Goal: Information Seeking & Learning: Check status

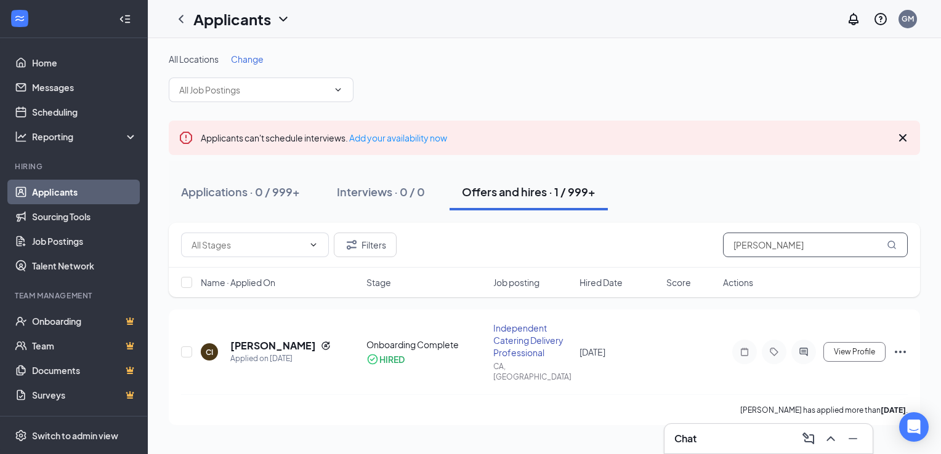
click at [763, 251] on input "[PERSON_NAME]" at bounding box center [815, 245] width 185 height 25
click at [763, 250] on input "[PERSON_NAME]" at bounding box center [815, 245] width 185 height 25
paste input "[EMAIL_ADDRESS][DOMAIN_NAME]"
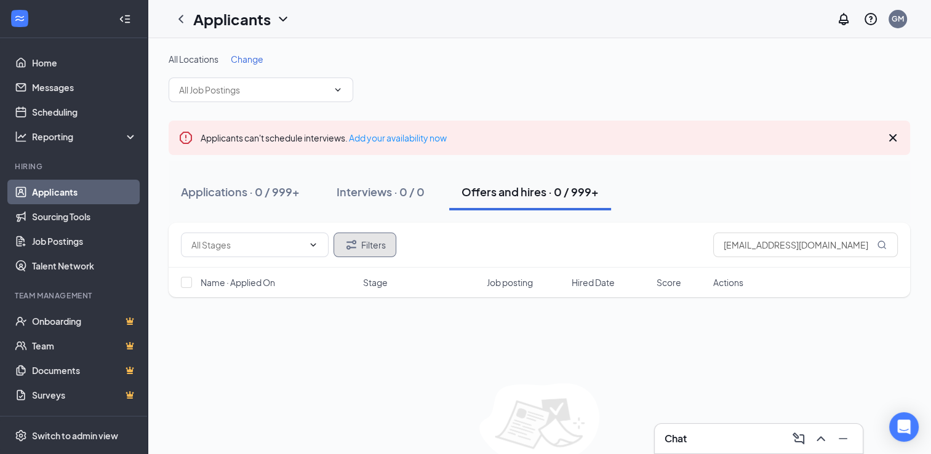
click at [356, 251] on icon "Filter" at bounding box center [351, 245] width 15 height 15
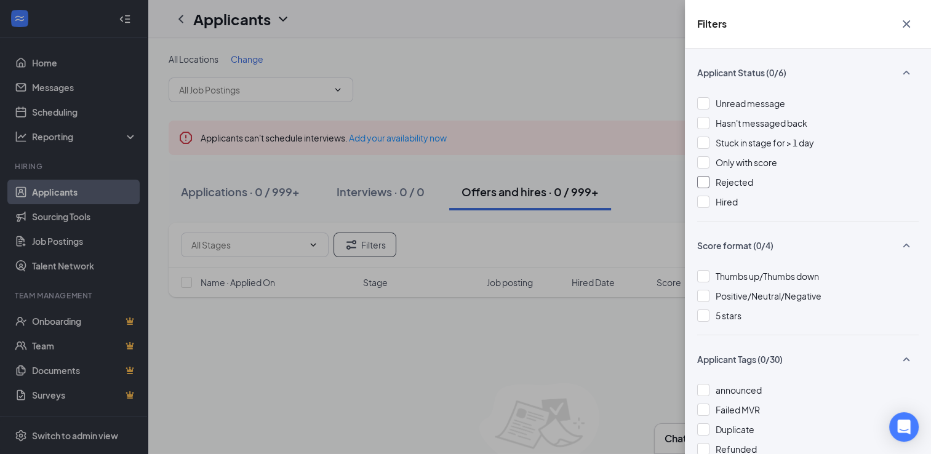
click at [747, 186] on span "Rejected" at bounding box center [735, 182] width 38 height 11
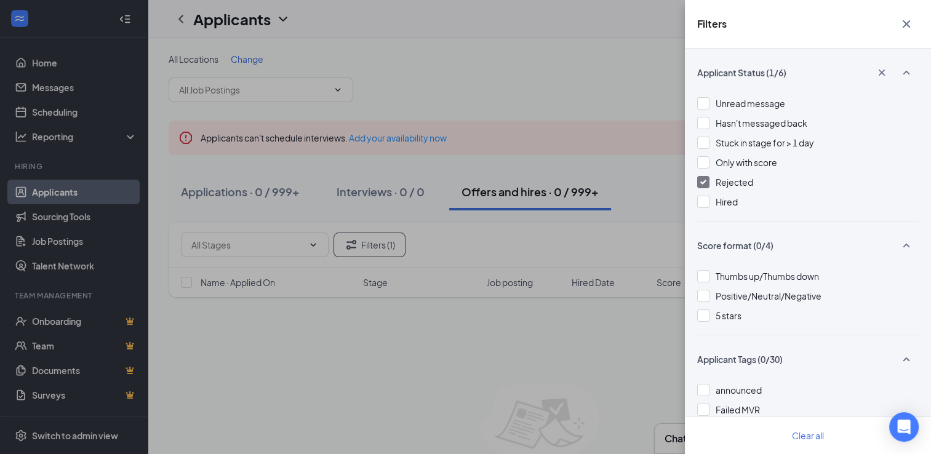
click at [756, 178] on div "Rejected" at bounding box center [809, 182] width 222 height 14
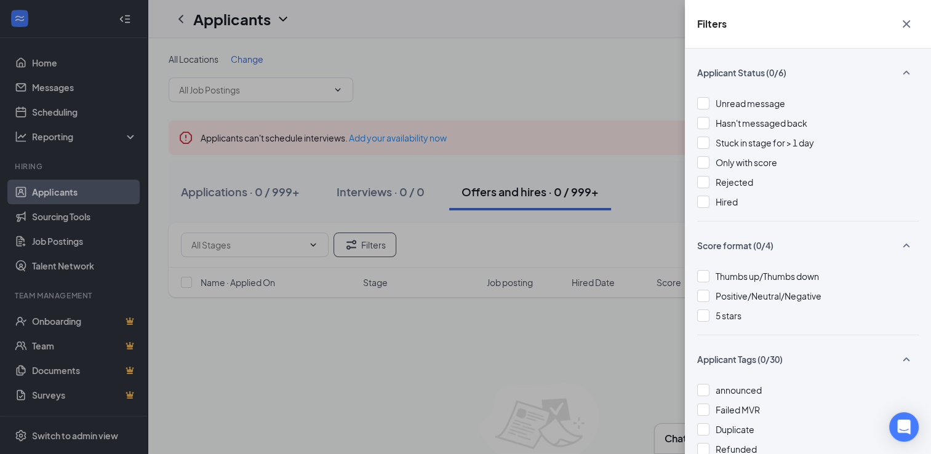
drag, startPoint x: 921, startPoint y: 17, endPoint x: 892, endPoint y: 34, distance: 33.7
click at [920, 18] on div "Filters" at bounding box center [808, 24] width 246 height 49
click at [912, 20] on icon "Cross" at bounding box center [906, 24] width 15 height 15
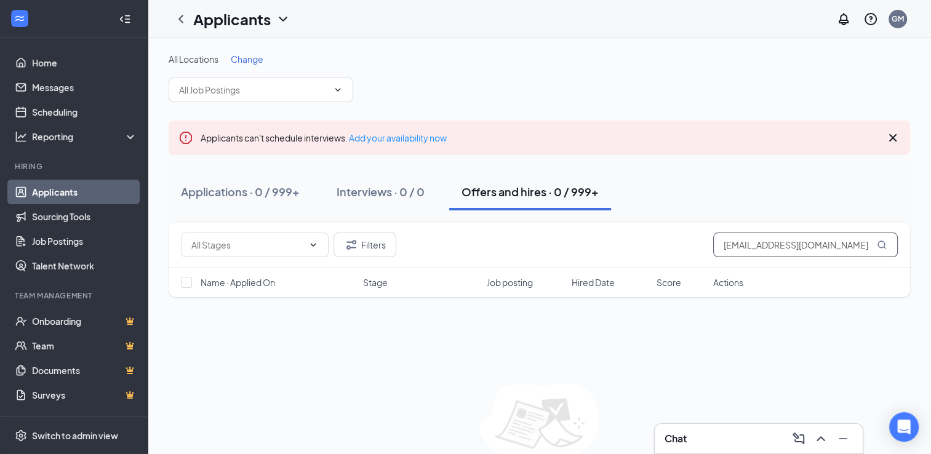
click at [788, 243] on input "[EMAIL_ADDRESS][DOMAIN_NAME]" at bounding box center [806, 245] width 185 height 25
paste input "lmusk3@hot"
type input "[EMAIL_ADDRESS][DOMAIN_NAME]"
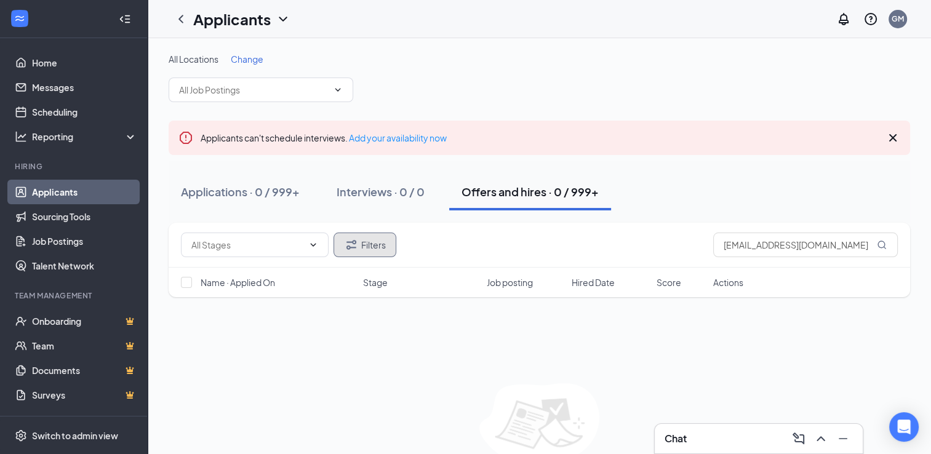
click at [369, 250] on button "Filters" at bounding box center [365, 245] width 63 height 25
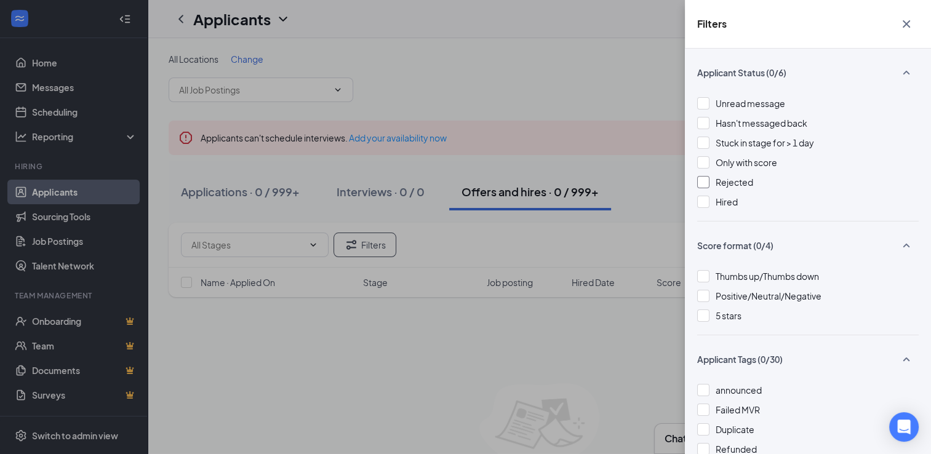
click at [722, 179] on span "Rejected" at bounding box center [735, 182] width 38 height 11
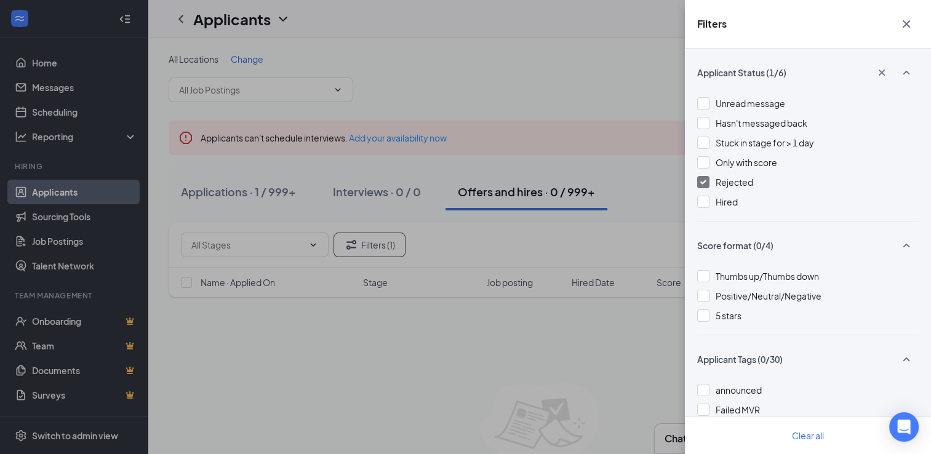
click at [288, 211] on div "Filters Applicant Status (1/6) Unread message Hasn't messaged back Stuck in sta…" at bounding box center [465, 227] width 931 height 454
click at [283, 188] on div "Filters Applicant Status (1/6) Unread message Hasn't messaged back Stuck in sta…" at bounding box center [465, 227] width 931 height 454
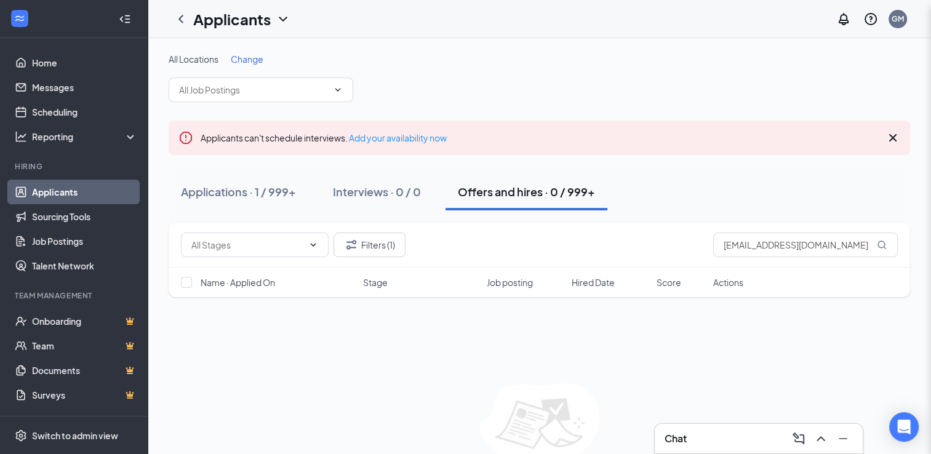
click at [283, 188] on div "Filters Applicant Status (1/6) Unread message Hasn't messaged back Stuck in sta…" at bounding box center [465, 227] width 931 height 454
click at [283, 188] on div "Applications · 1 / 999+" at bounding box center [238, 191] width 115 height 15
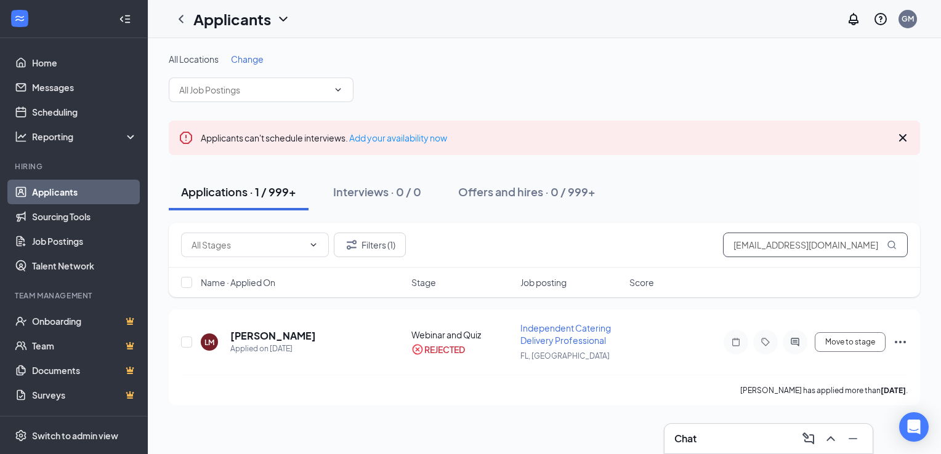
click at [787, 245] on input "[EMAIL_ADDRESS][DOMAIN_NAME]" at bounding box center [815, 245] width 185 height 25
paste input "sendjudah9171971@g"
type input "[EMAIL_ADDRESS][DOMAIN_NAME]"
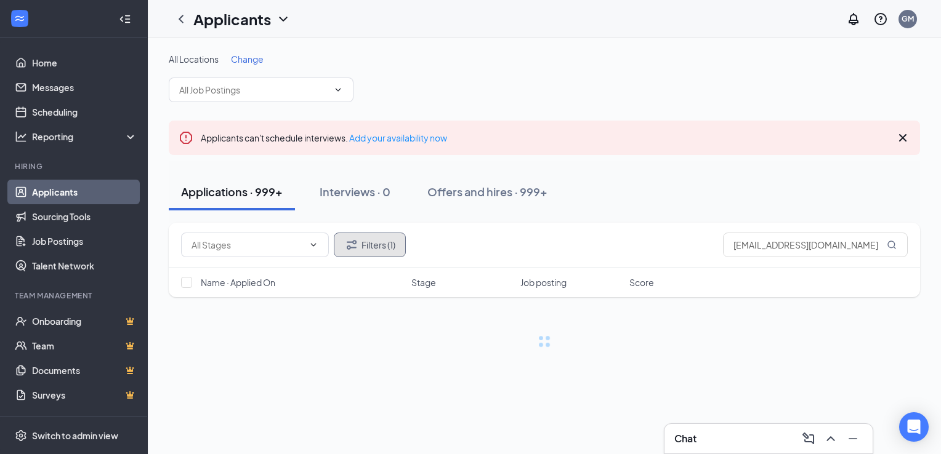
click at [377, 241] on button "Filters (1)" at bounding box center [370, 245] width 72 height 25
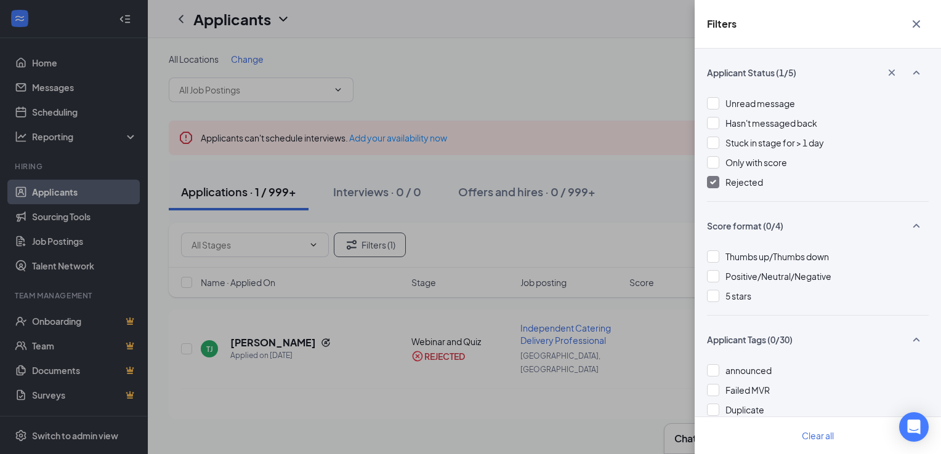
click at [712, 180] on img at bounding box center [713, 182] width 6 height 5
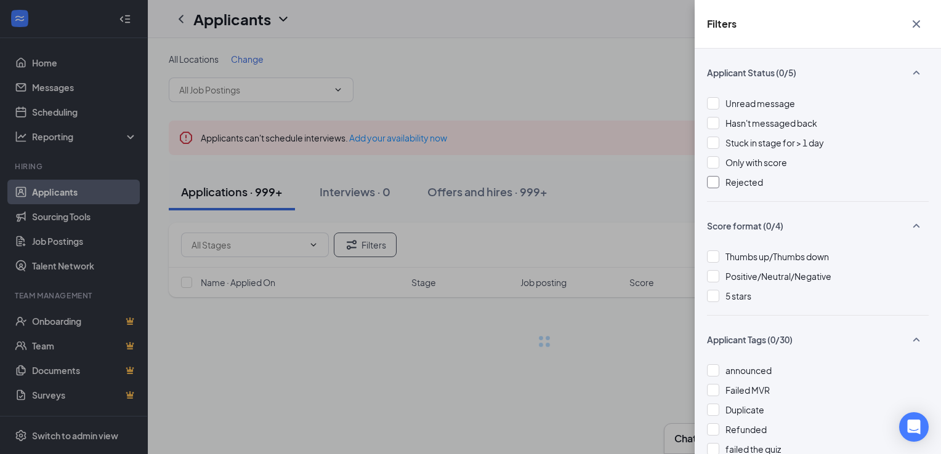
click at [586, 100] on div "Filters Applicant Status (0/5) Unread message Hasn't messaged back Stuck in sta…" at bounding box center [470, 227] width 941 height 454
click at [914, 26] on icon "Cross" at bounding box center [916, 24] width 15 height 15
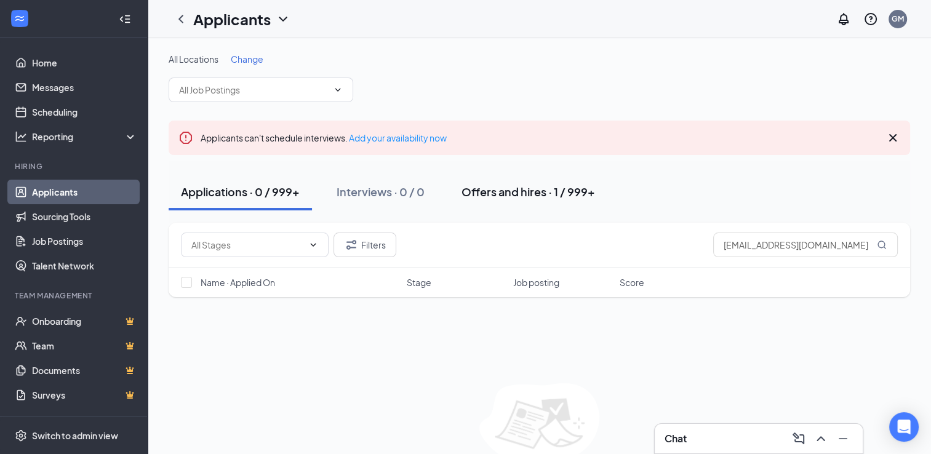
click at [482, 185] on div "Offers and hires · 1 / 999+" at bounding box center [529, 191] width 134 height 15
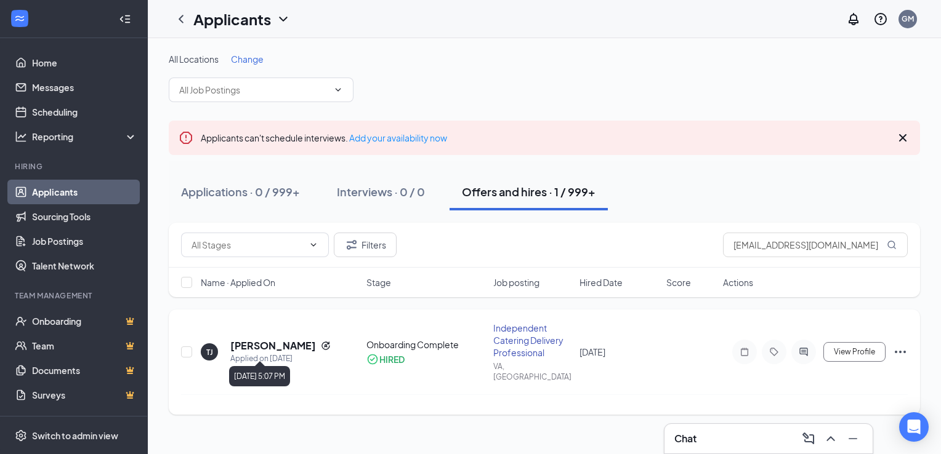
click at [281, 353] on div "Applied on [DATE]" at bounding box center [280, 359] width 100 height 12
click at [296, 341] on h5 "[PERSON_NAME]" at bounding box center [273, 346] width 86 height 14
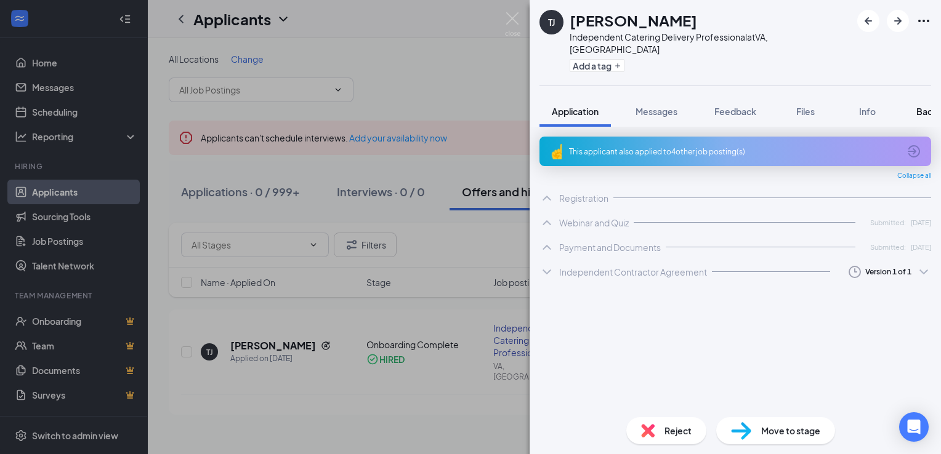
click at [923, 106] on span "Background" at bounding box center [941, 111] width 50 height 11
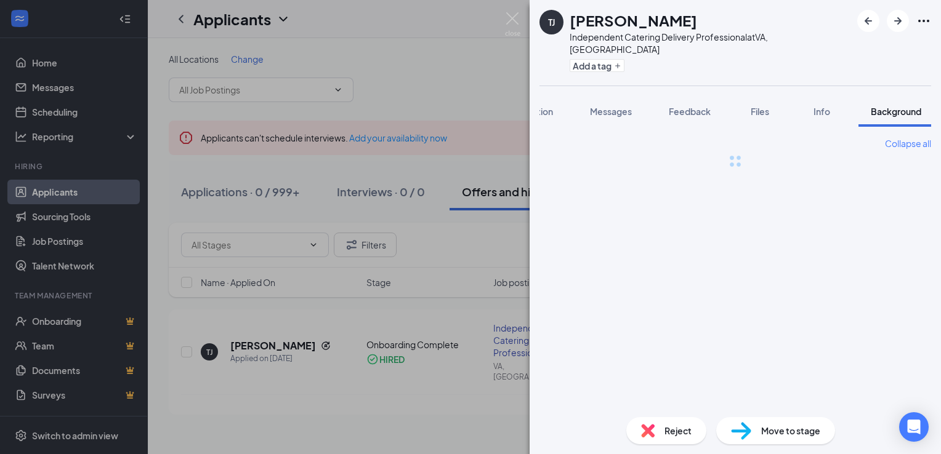
scroll to position [0, 50]
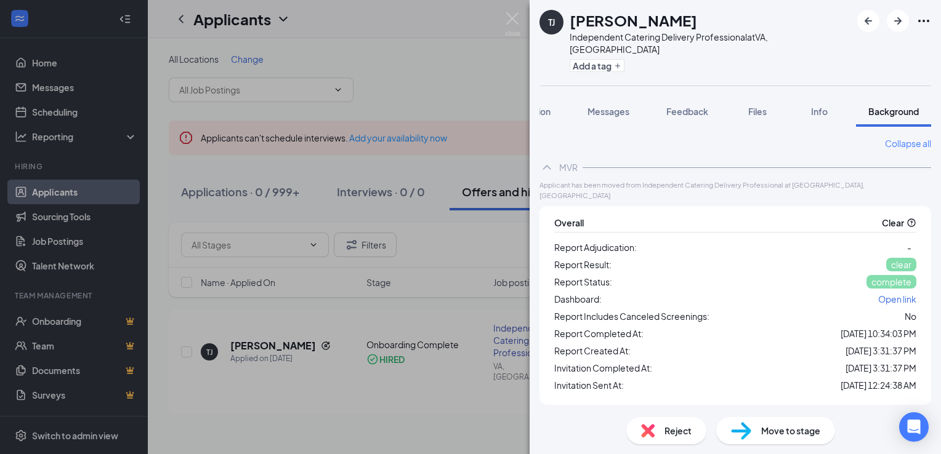
click at [500, 24] on div "[PERSON_NAME] [PERSON_NAME] Independent Catering Delivery Professional at [GEOG…" at bounding box center [470, 227] width 941 height 454
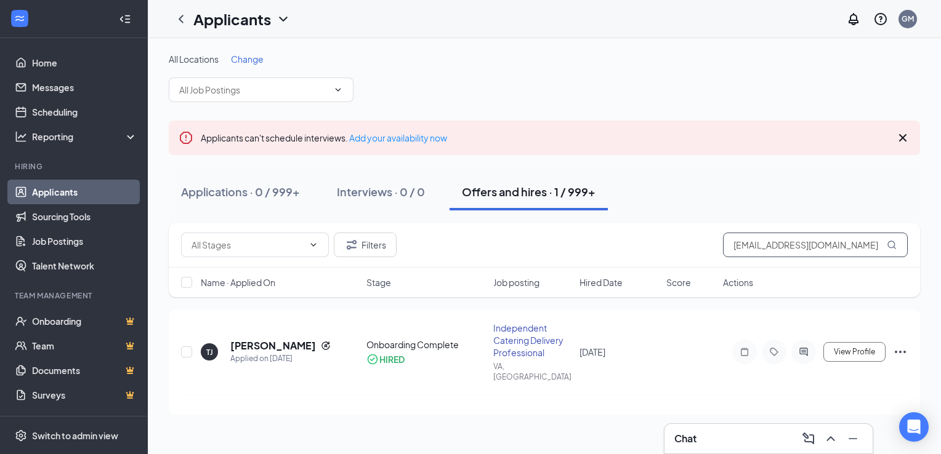
click at [754, 236] on input "[EMAIL_ADDRESS][DOMAIN_NAME]" at bounding box center [815, 245] width 185 height 25
paste input "ibetpatmov"
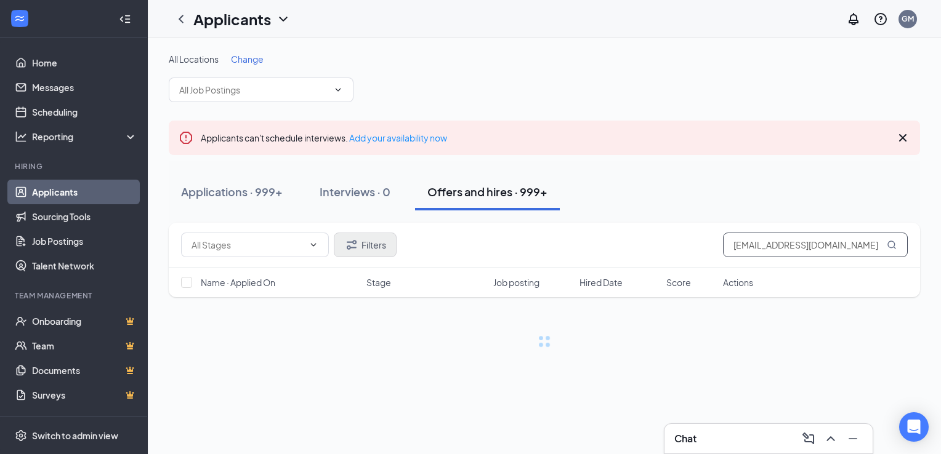
type input "[EMAIL_ADDRESS][DOMAIN_NAME]"
click at [377, 237] on button "Filters" at bounding box center [365, 245] width 63 height 25
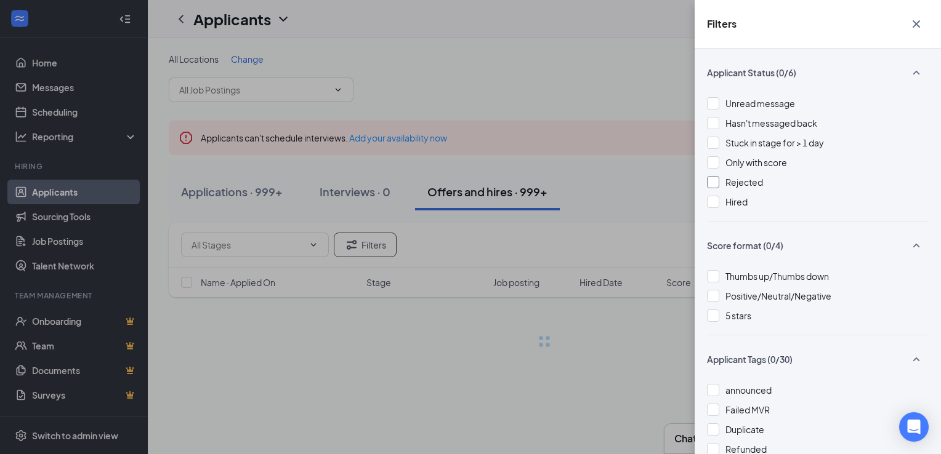
click at [746, 186] on span "Rejected" at bounding box center [744, 182] width 38 height 11
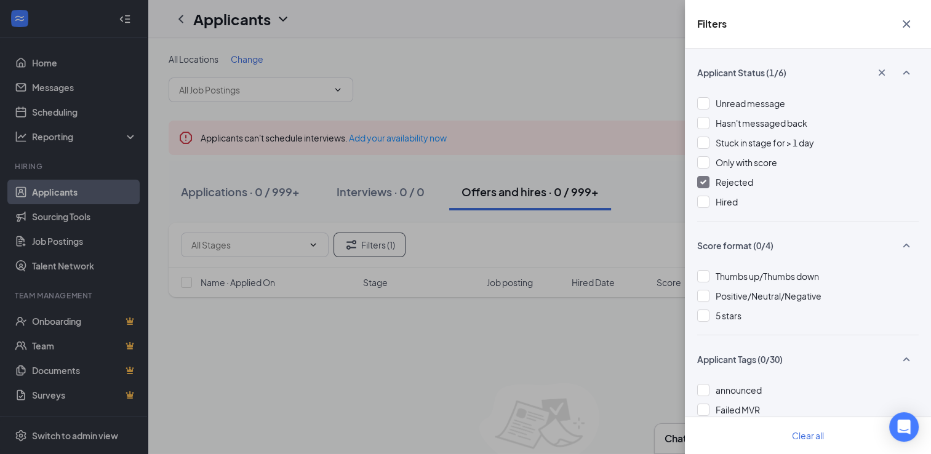
click at [734, 183] on span "Rejected" at bounding box center [735, 182] width 38 height 11
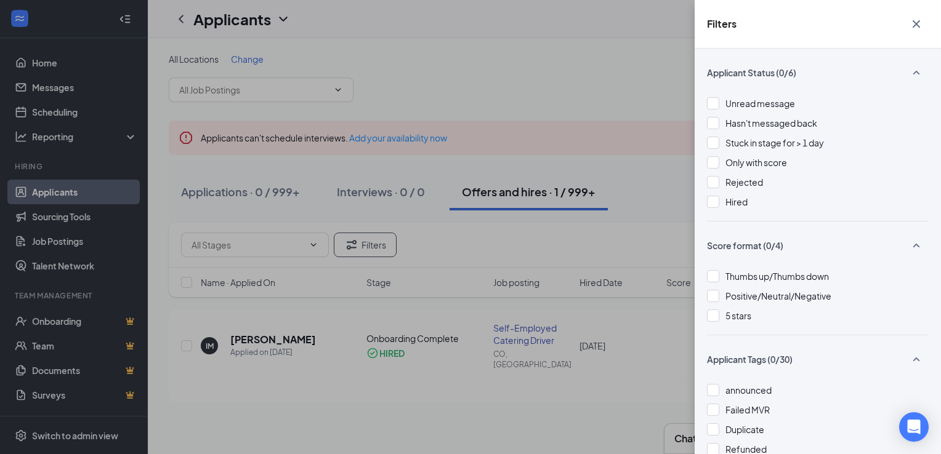
click at [537, 105] on div "Filters Applicant Status (0/6) Unread message Hasn't messaged back Stuck in sta…" at bounding box center [470, 227] width 941 height 454
click at [590, 55] on div "Filters Applicant Status (0/6) Unread message Hasn't messaged back Stuck in sta…" at bounding box center [470, 227] width 941 height 454
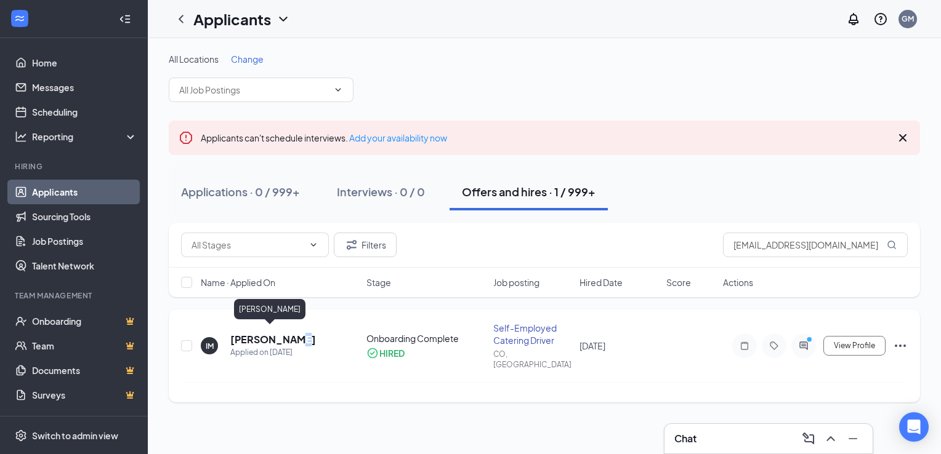
click at [284, 333] on h5 "[PERSON_NAME]" at bounding box center [273, 340] width 86 height 14
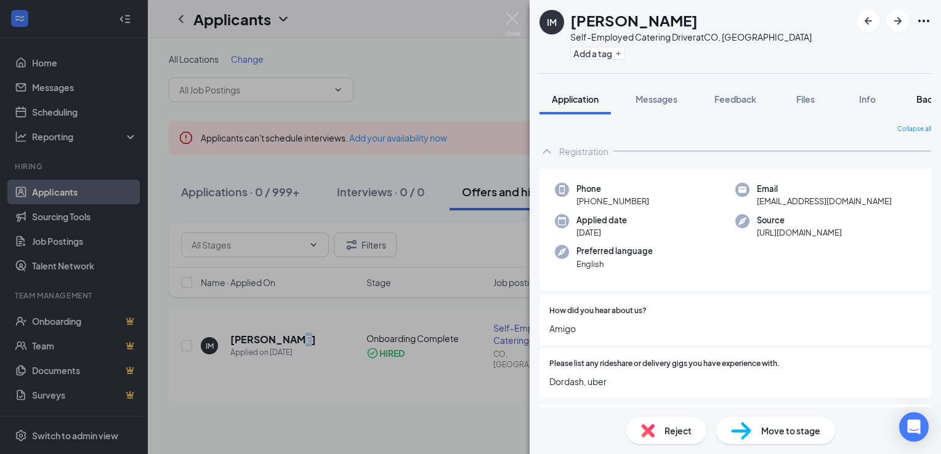
click at [918, 94] on span "Background" at bounding box center [941, 99] width 50 height 11
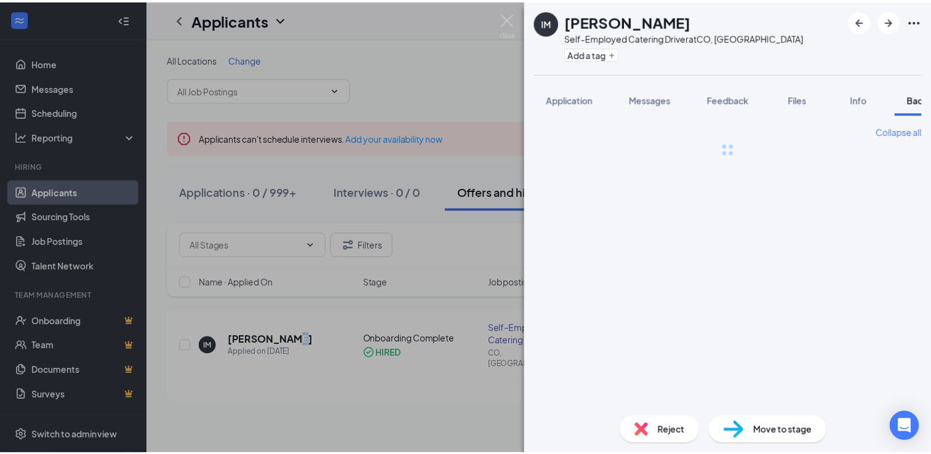
scroll to position [0, 50]
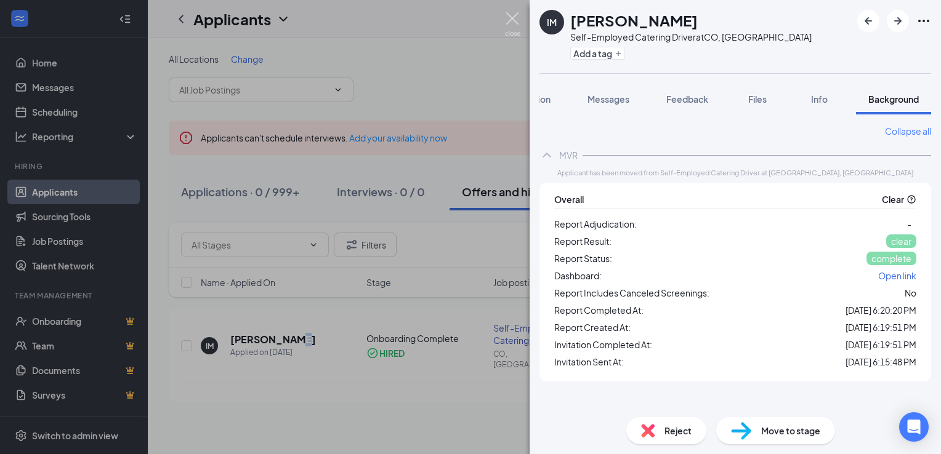
click at [505, 20] on img at bounding box center [512, 24] width 15 height 24
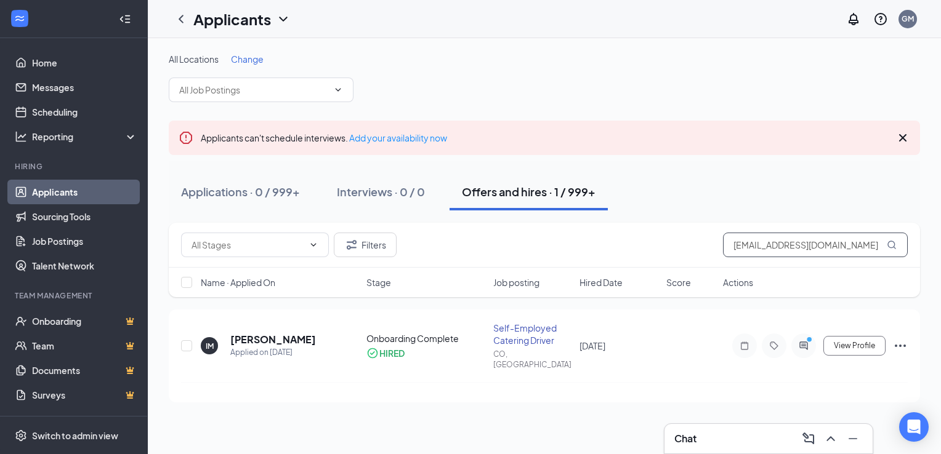
click at [752, 249] on input "[EMAIL_ADDRESS][DOMAIN_NAME]" at bounding box center [815, 245] width 185 height 25
paste input "atbreen@roadrunner"
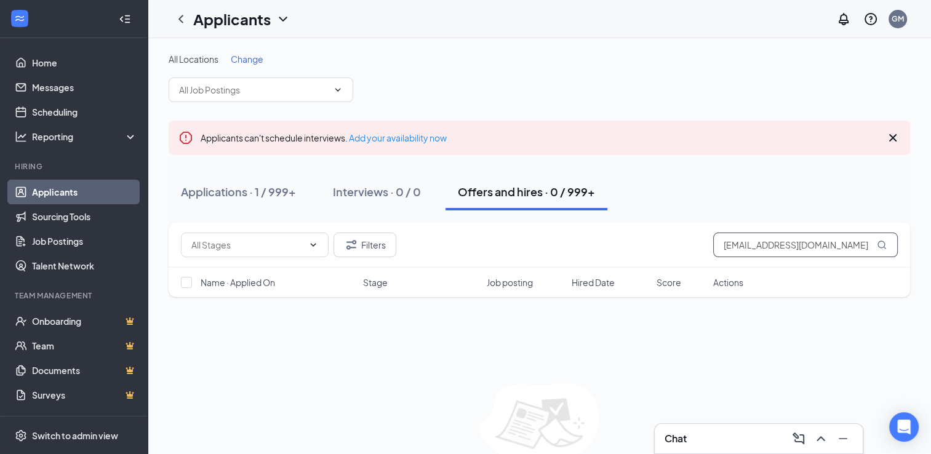
click at [750, 244] on input "[EMAIL_ADDRESS][DOMAIN_NAME]" at bounding box center [806, 245] width 185 height 25
paste input "[PERSON_NAME]"
type input "[PERSON_NAME]"
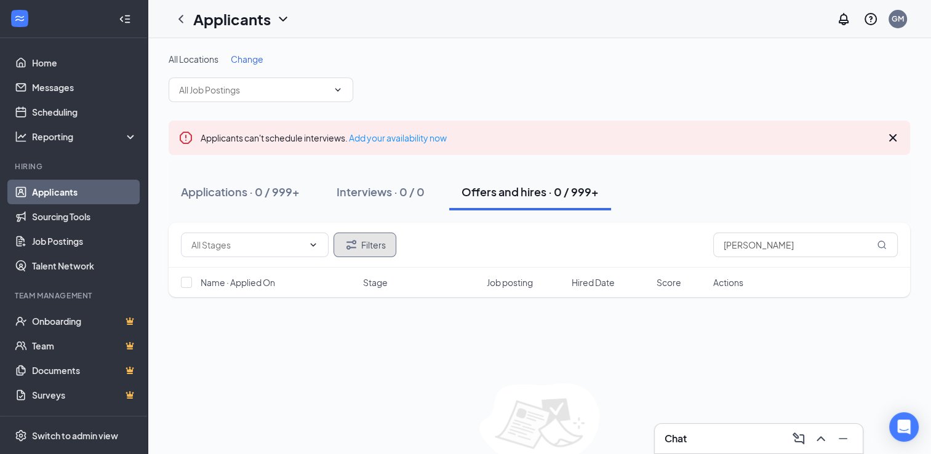
click at [372, 240] on button "Filters" at bounding box center [365, 245] width 63 height 25
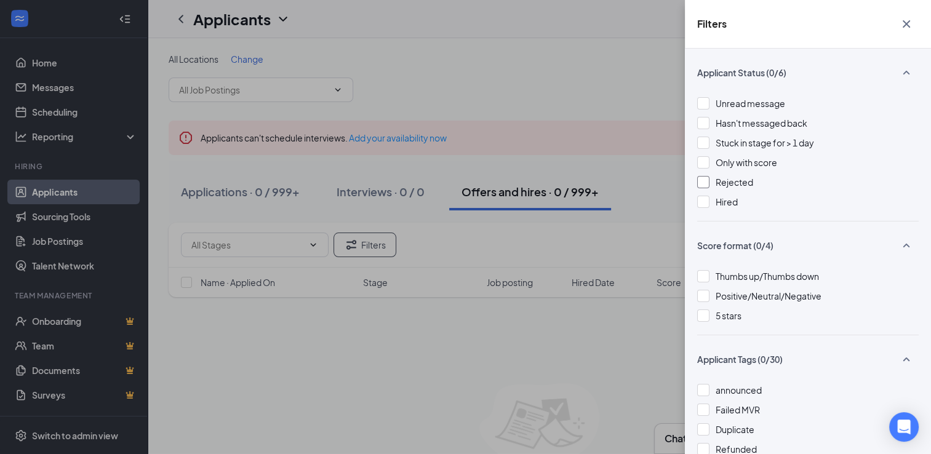
click at [748, 181] on span "Rejected" at bounding box center [735, 182] width 38 height 11
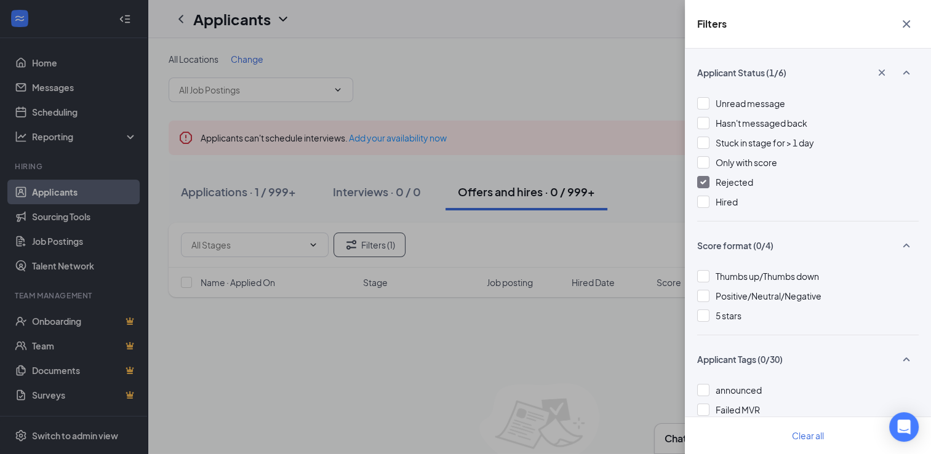
click at [699, 181] on div at bounding box center [704, 182] width 12 height 12
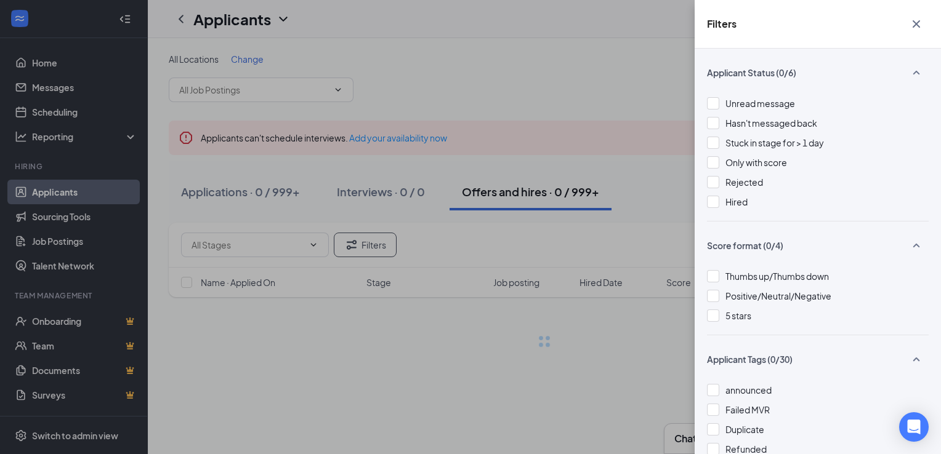
click at [517, 123] on div "Filters Applicant Status (0/6) Unread message Hasn't messaged back Stuck in sta…" at bounding box center [470, 227] width 941 height 454
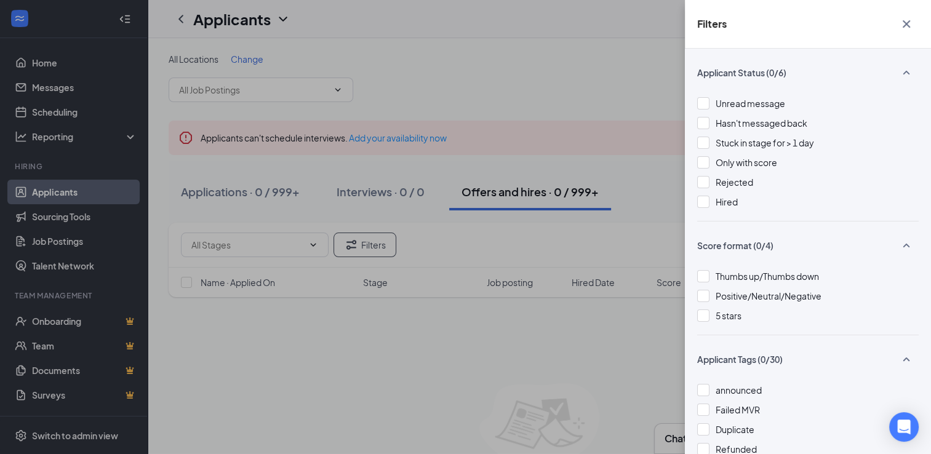
click at [598, 106] on div "Filters Applicant Status (0/6) Unread message Hasn't messaged back Stuck in sta…" at bounding box center [465, 227] width 931 height 454
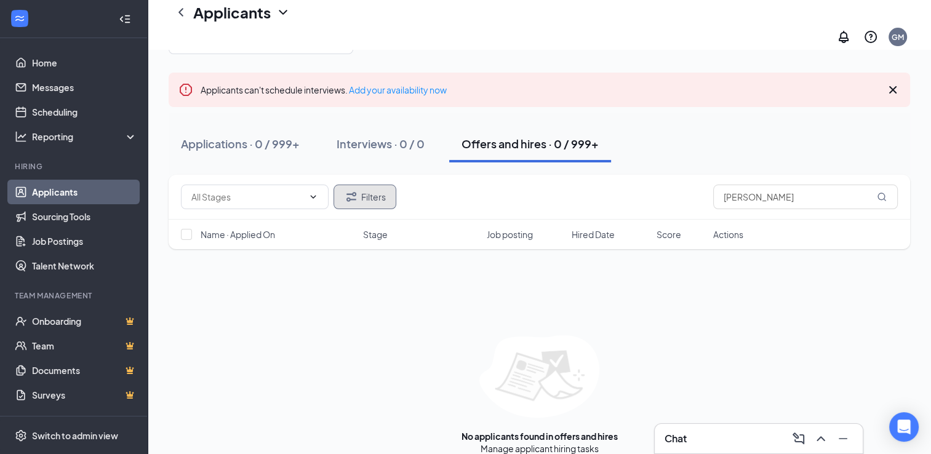
scroll to position [62, 0]
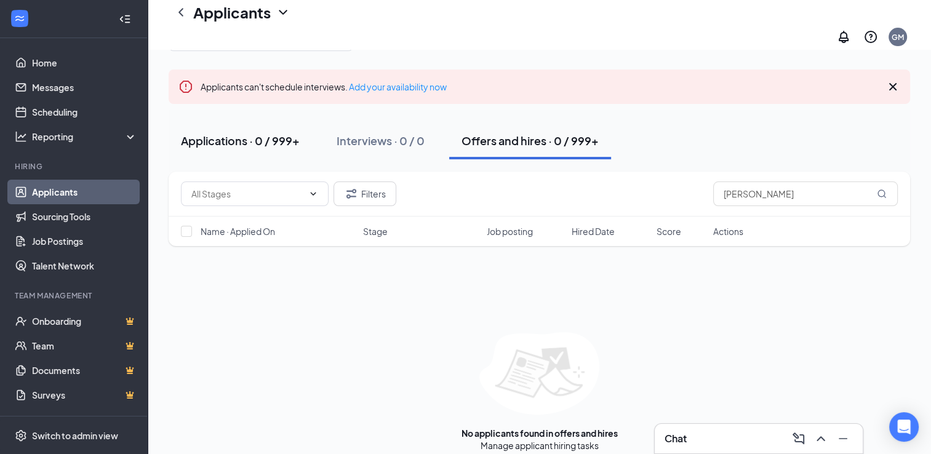
click at [257, 133] on div "Applications · 0 / 999+" at bounding box center [240, 140] width 119 height 15
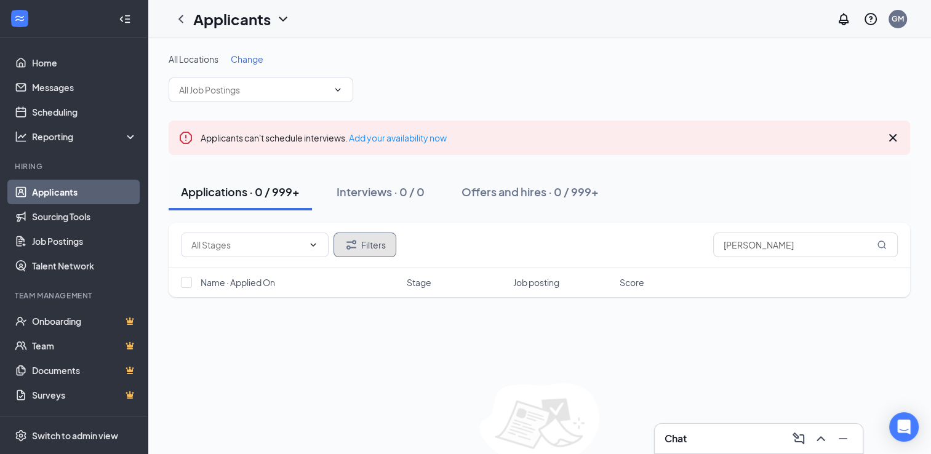
click at [371, 238] on button "Filters" at bounding box center [365, 245] width 63 height 25
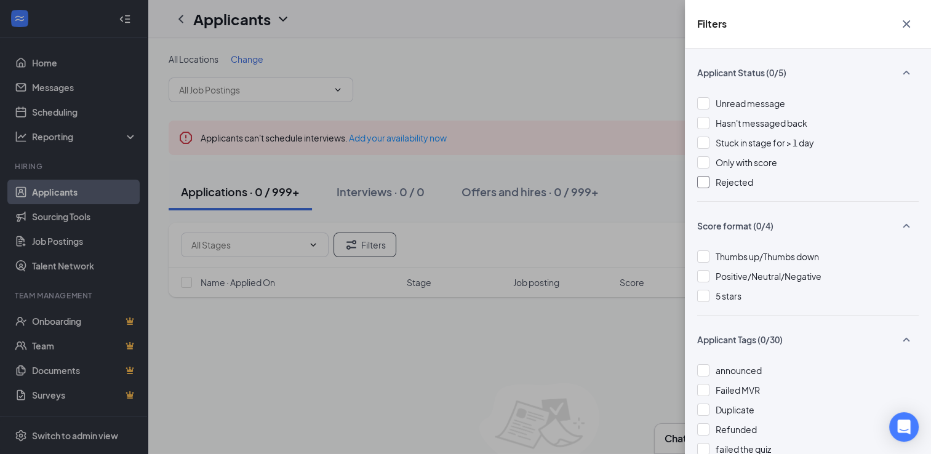
click at [726, 180] on span "Rejected" at bounding box center [735, 182] width 38 height 11
